Goal: Complete application form: Complete application form

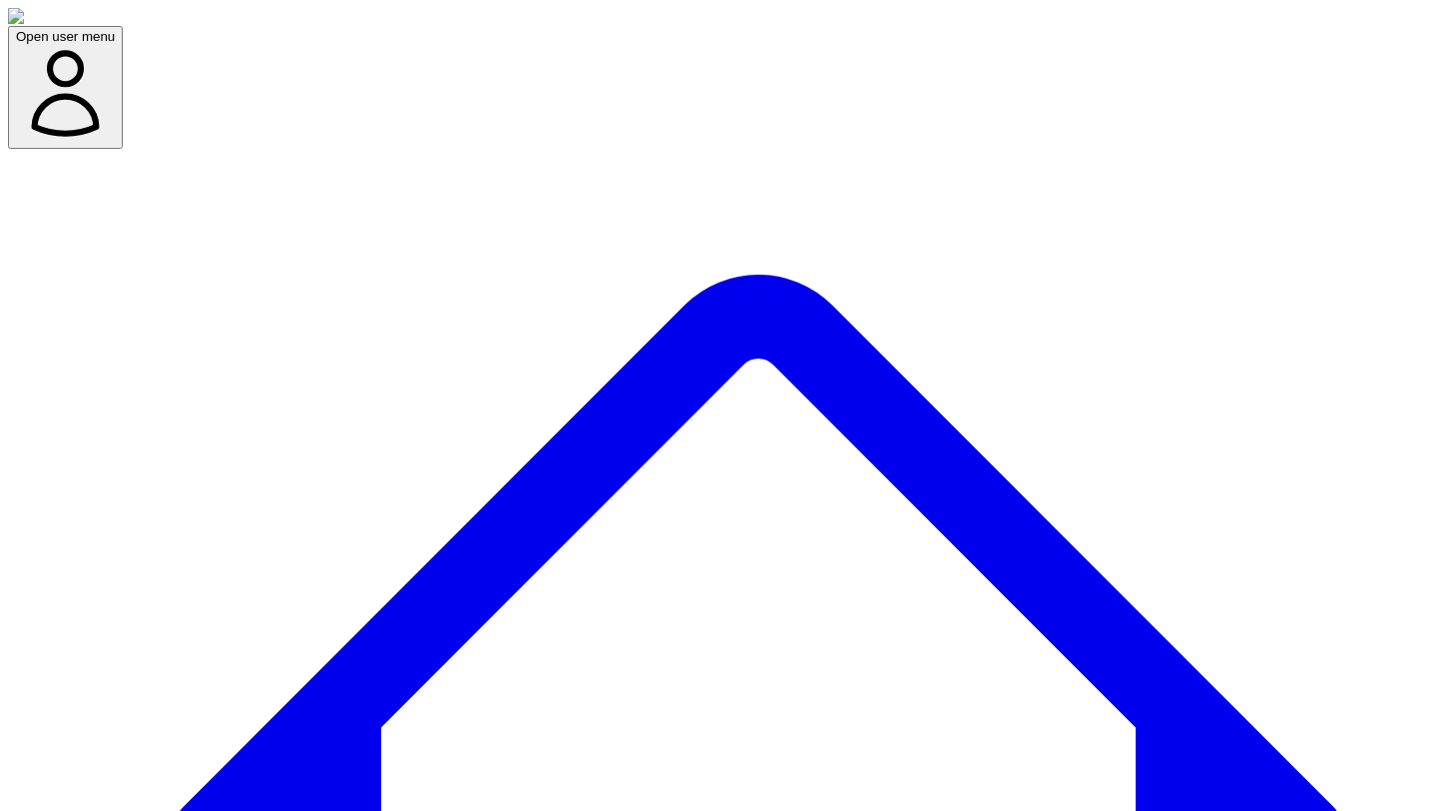
type textarea "**********"
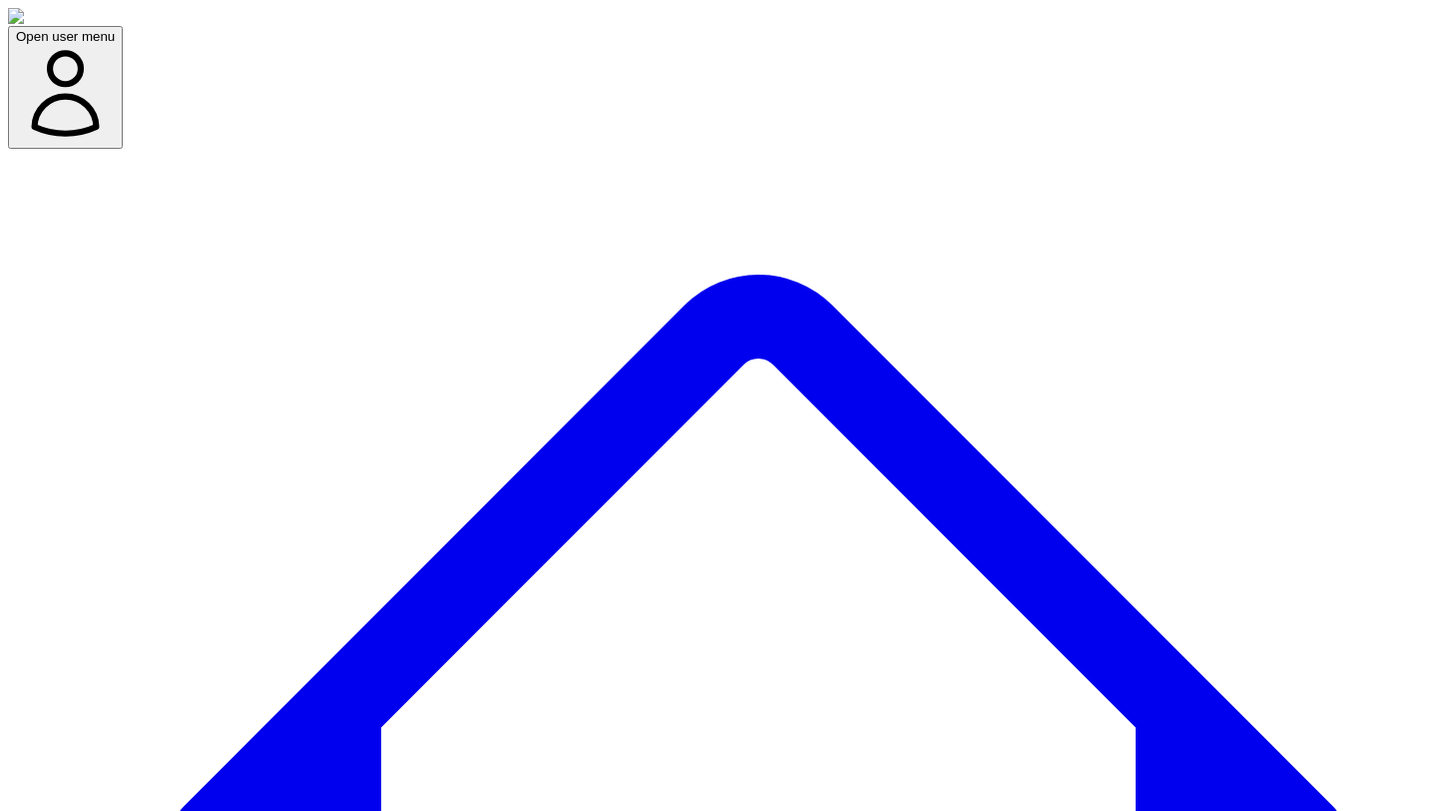
scroll to position [218, 0]
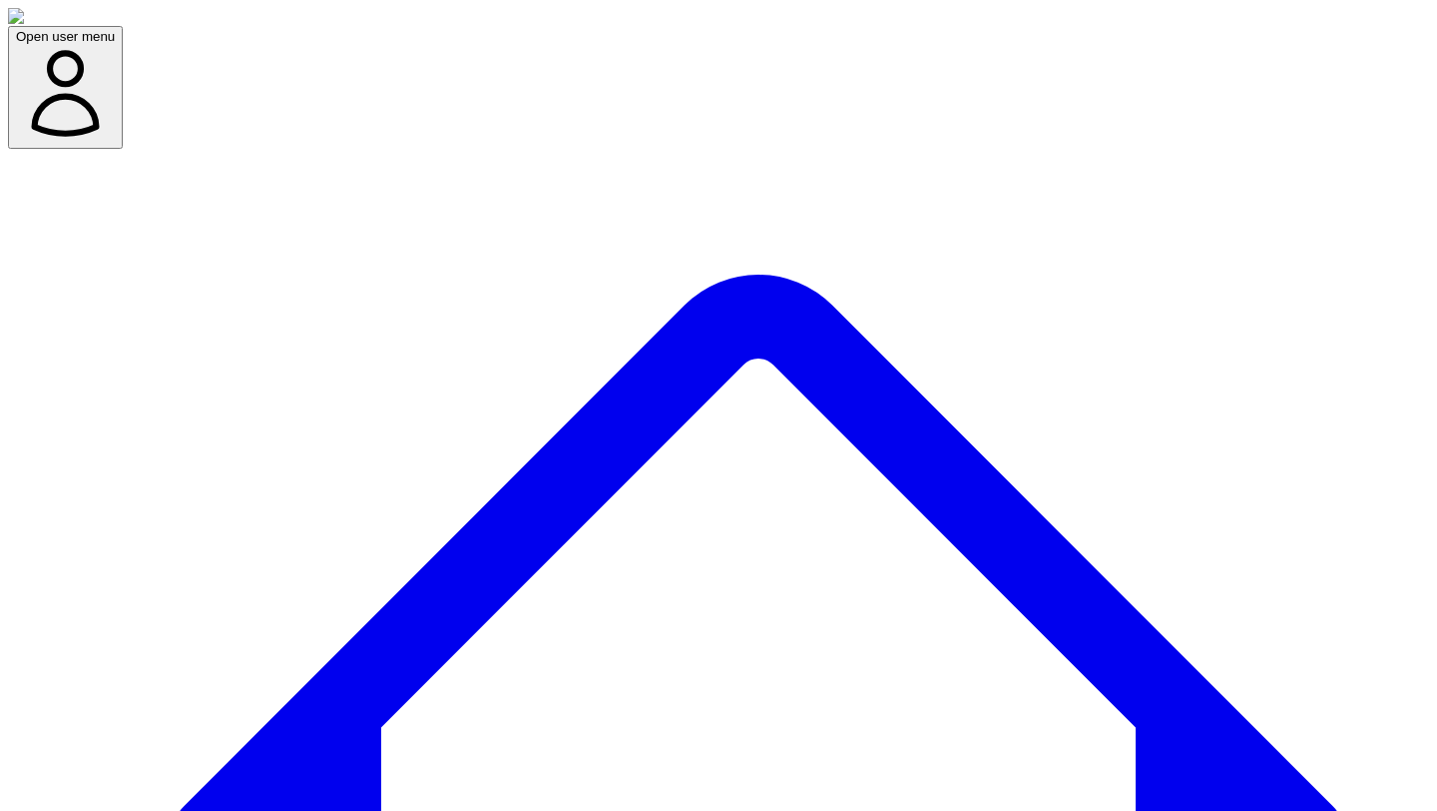
type textarea "**********"
